Goal: Information Seeking & Learning: Learn about a topic

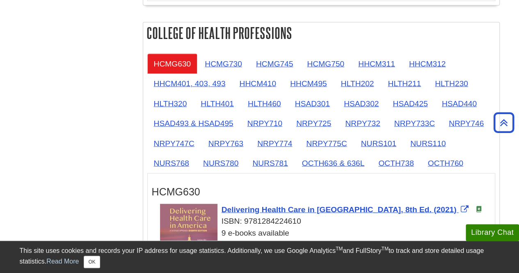
scroll to position [728, 0]
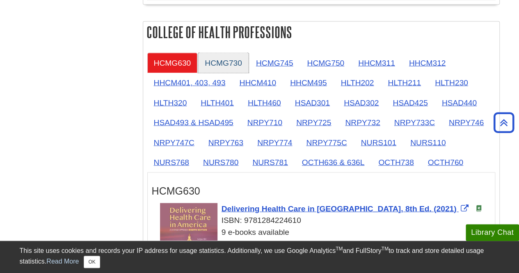
click at [226, 56] on link "HCMG730" at bounding box center [223, 63] width 50 height 20
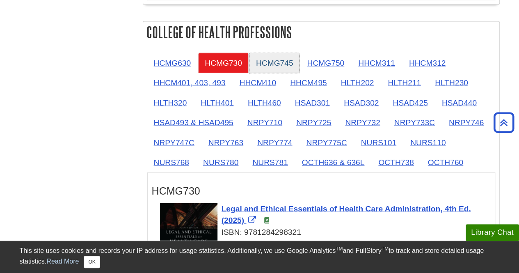
click at [266, 58] on link "HCMG745" at bounding box center [274, 63] width 50 height 20
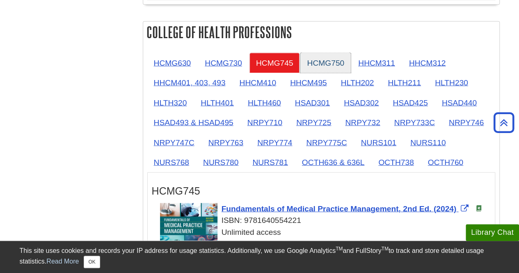
click at [310, 60] on link "HCMG750" at bounding box center [325, 63] width 50 height 20
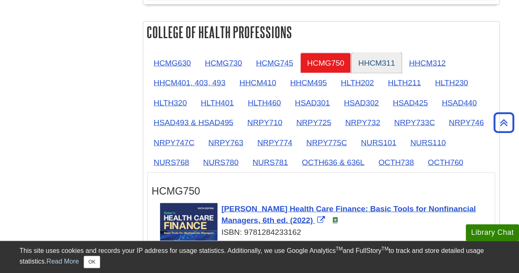
click at [368, 55] on link "HHCM311" at bounding box center [377, 63] width 50 height 20
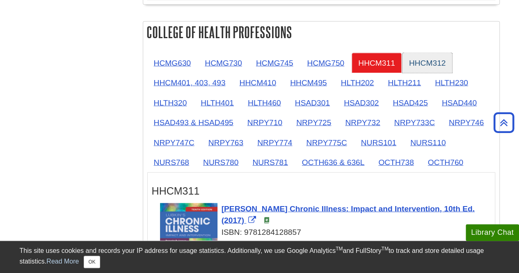
click at [424, 57] on link "HHCM312" at bounding box center [427, 63] width 50 height 20
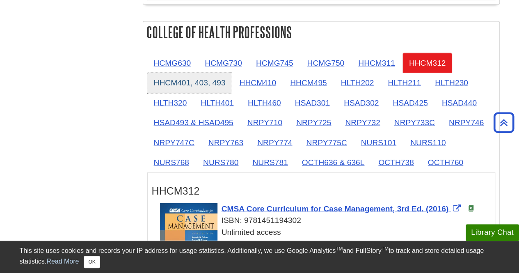
click at [169, 75] on link "HHCM401, 403, 493" at bounding box center [189, 82] width 85 height 20
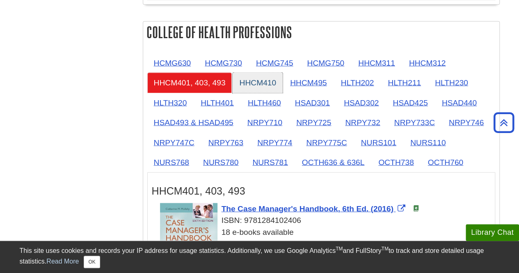
click at [236, 72] on link "HHCM410" at bounding box center [258, 82] width 50 height 20
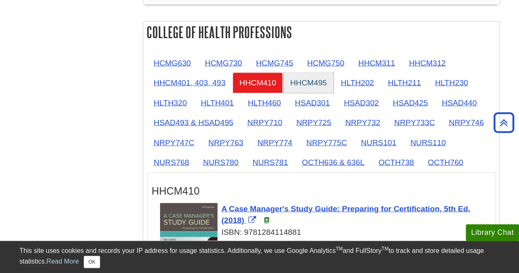
click at [284, 76] on link "HHCM495" at bounding box center [308, 82] width 50 height 20
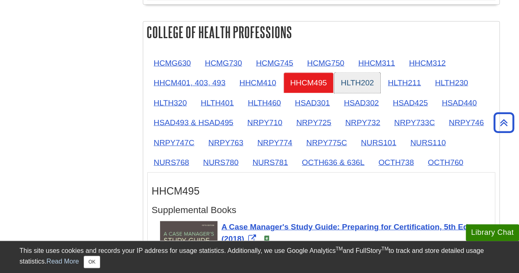
click at [345, 79] on link "HLTH202" at bounding box center [357, 82] width 46 height 20
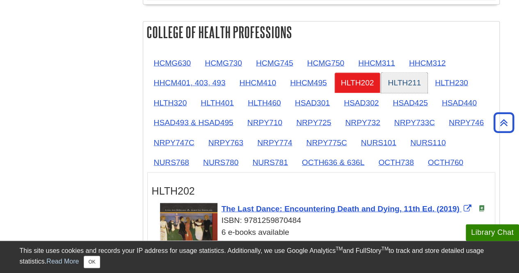
click at [388, 79] on link "HLTH211" at bounding box center [404, 82] width 46 height 20
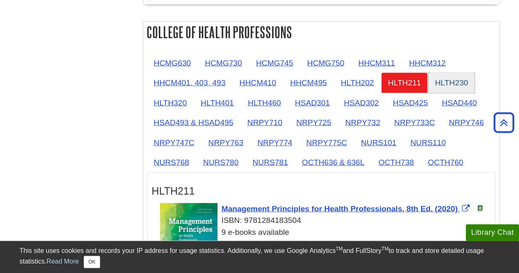
click at [431, 80] on link "HLTH230" at bounding box center [451, 82] width 46 height 20
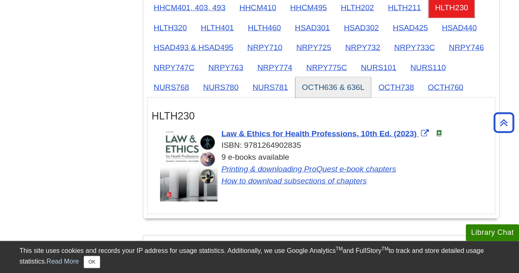
scroll to position [803, 0]
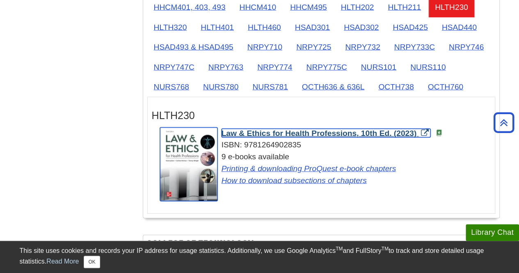
click at [297, 129] on span "Law & Ethics for Health Professions, 10th Ed. (2023)" at bounding box center [318, 133] width 195 height 9
